Goal: Check status: Check status

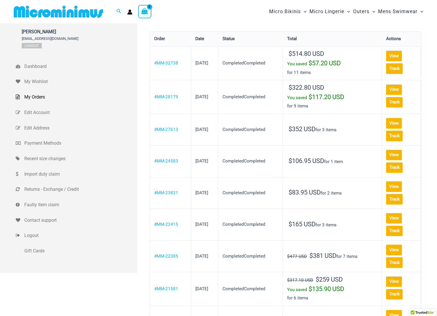
click at [387, 66] on td "View Track" at bounding box center [401, 62] width 39 height 32
click at [386, 61] on link "View" at bounding box center [394, 56] width 16 height 10
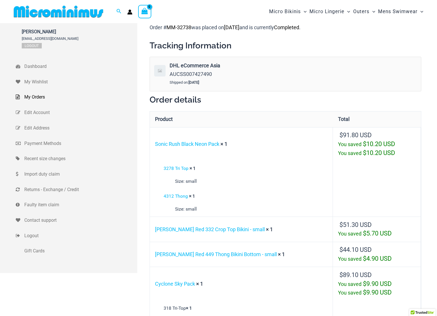
click at [194, 73] on span "AUCSS007427490" at bounding box center [191, 74] width 42 height 6
copy span "AUCSS007427490"
